Goal: Task Accomplishment & Management: Use online tool/utility

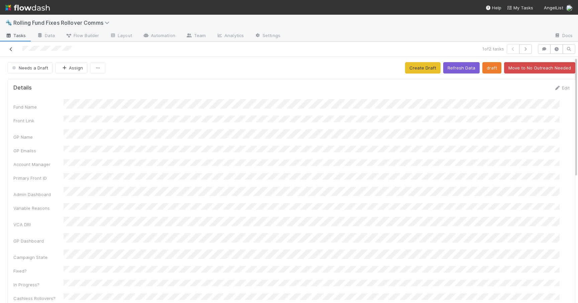
click at [12, 46] on link at bounding box center [11, 49] width 7 height 7
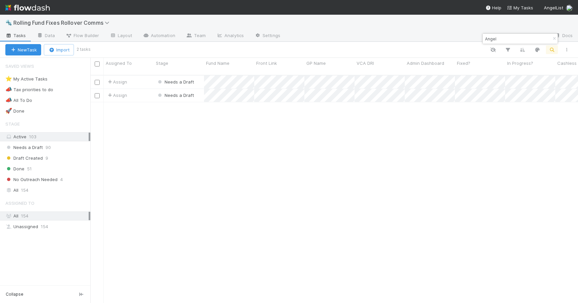
scroll to position [228, 482]
click at [502, 41] on input "Angel" at bounding box center [516, 39] width 67 height 8
click at [502, 42] on input "Angel" at bounding box center [516, 39] width 67 height 8
type input "[PERSON_NAME]"
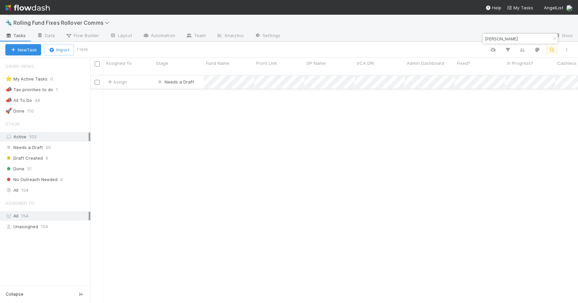
click at [145, 77] on div "Assign" at bounding box center [129, 82] width 50 height 13
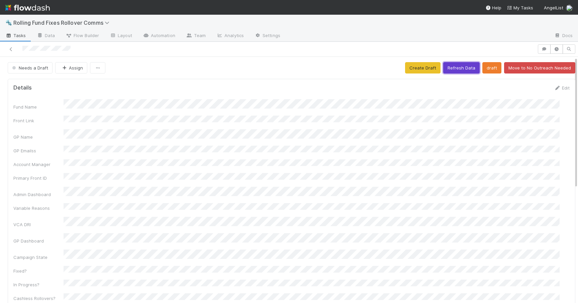
click at [444, 67] on button "Refresh Data" at bounding box center [461, 67] width 36 height 11
